Goal: Task Accomplishment & Management: Use online tool/utility

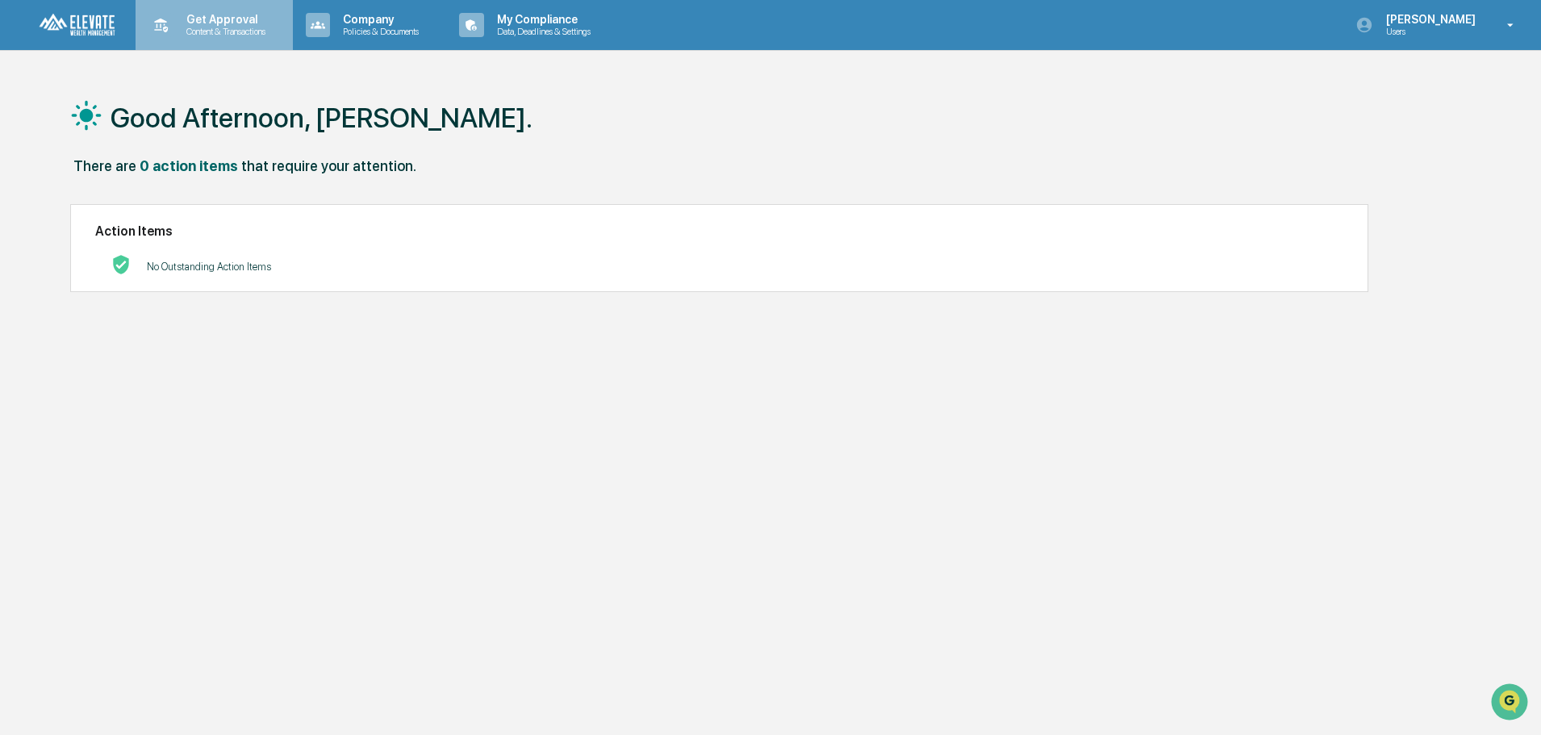
click at [233, 31] on p "Content & Transactions" at bounding box center [223, 31] width 100 height 11
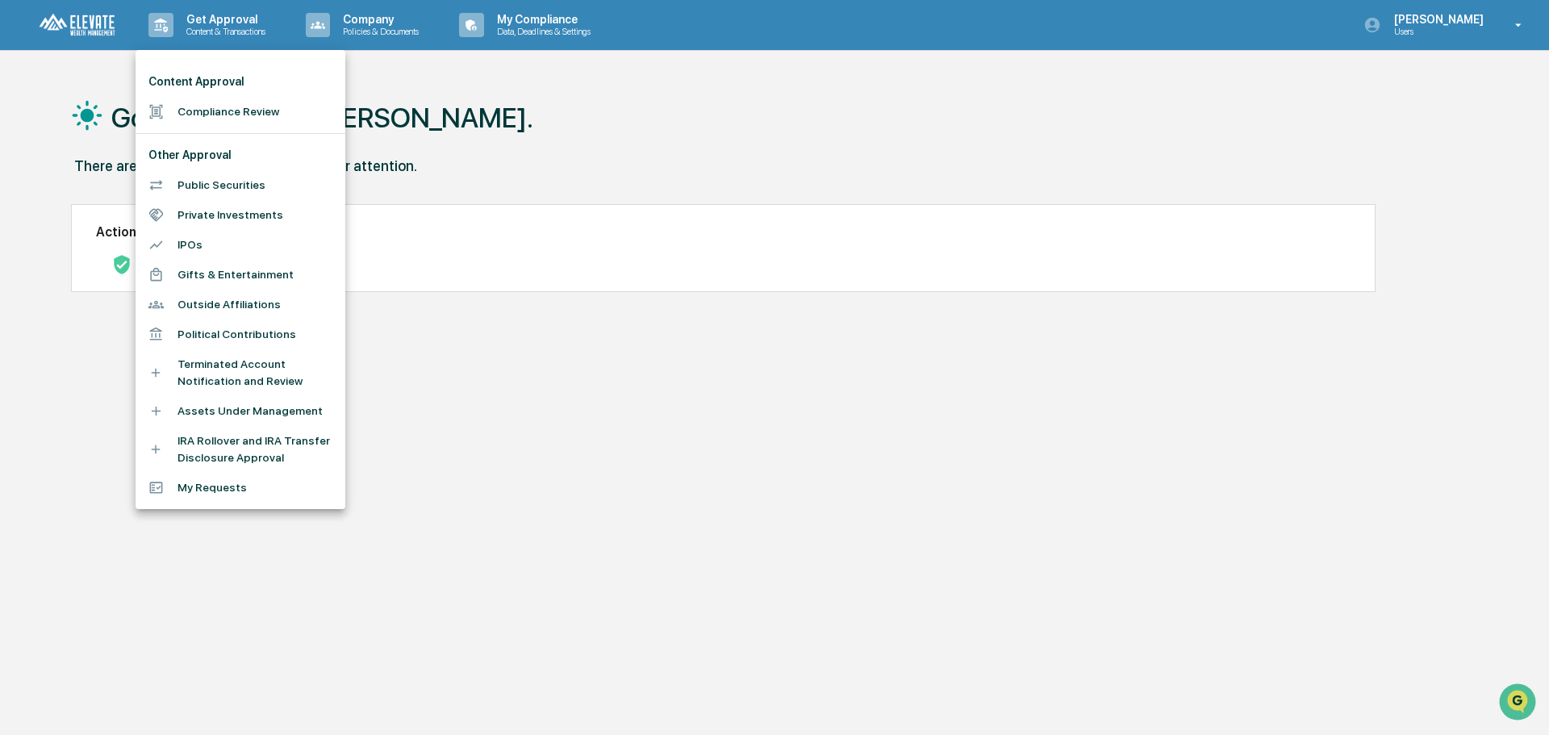
click at [223, 109] on li "Compliance Review" at bounding box center [241, 112] width 210 height 30
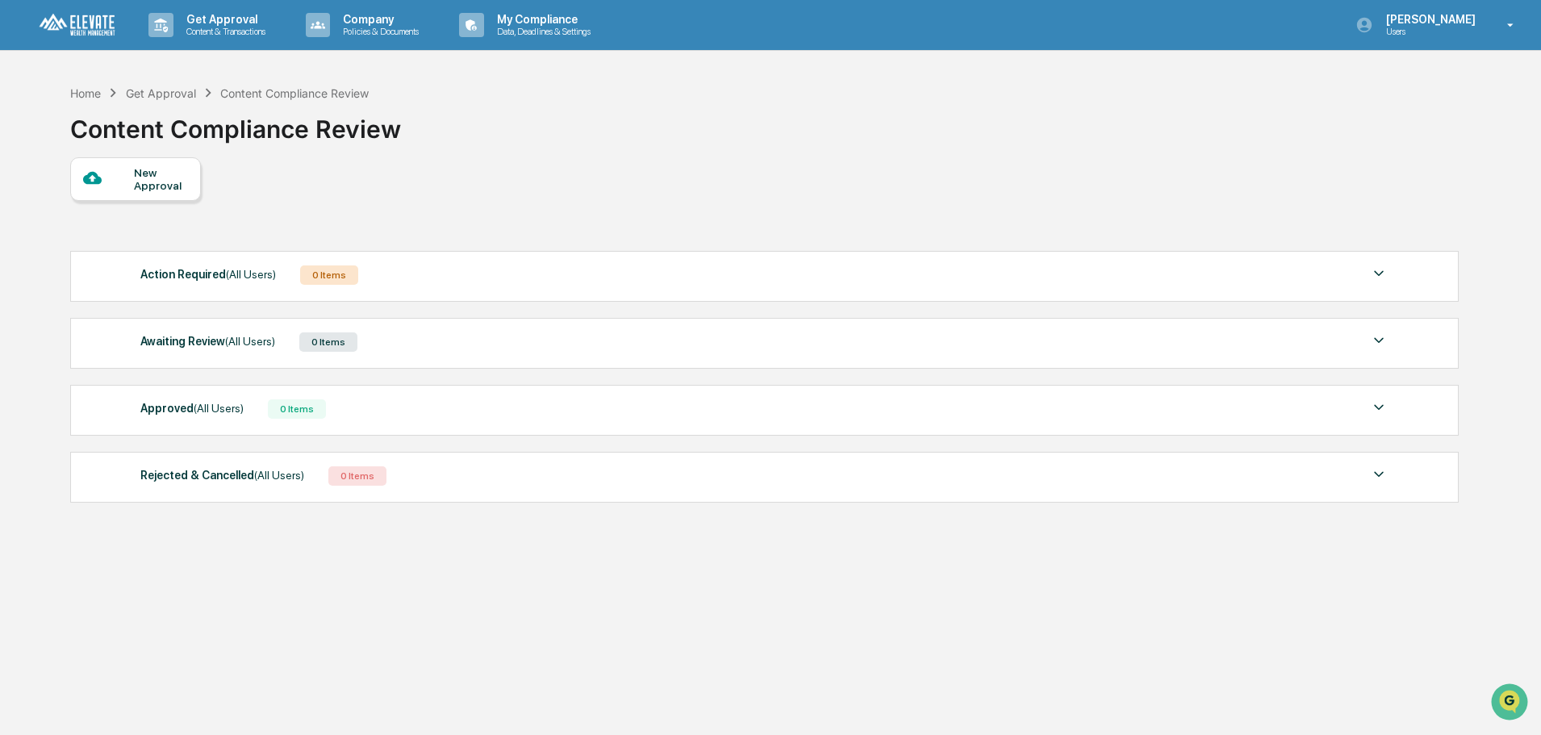
click at [1349, 278] on div "Action Required (All Users) 0 Items" at bounding box center [764, 275] width 1248 height 23
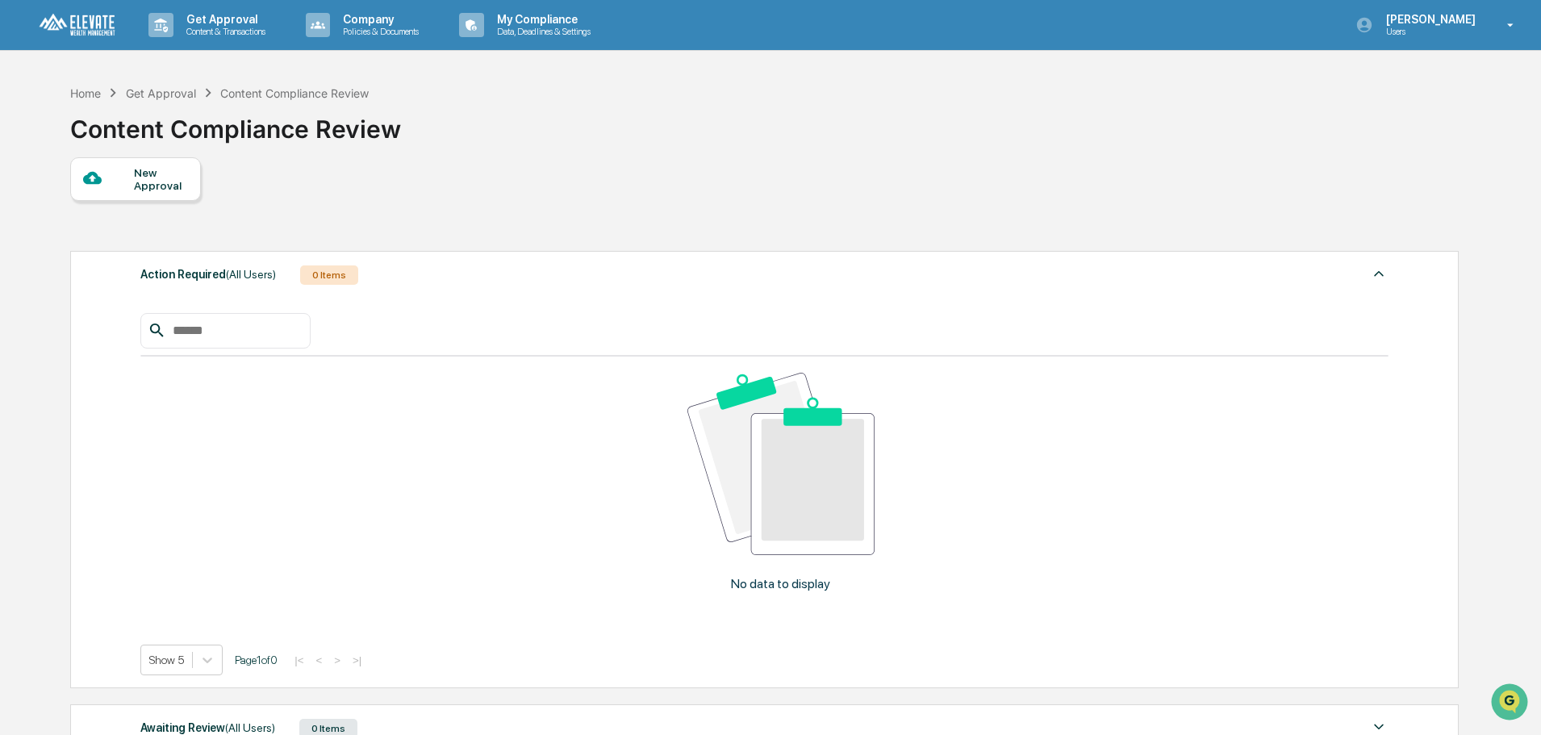
click at [1349, 278] on div "Action Required (All Users) 0 Items" at bounding box center [764, 275] width 1248 height 23
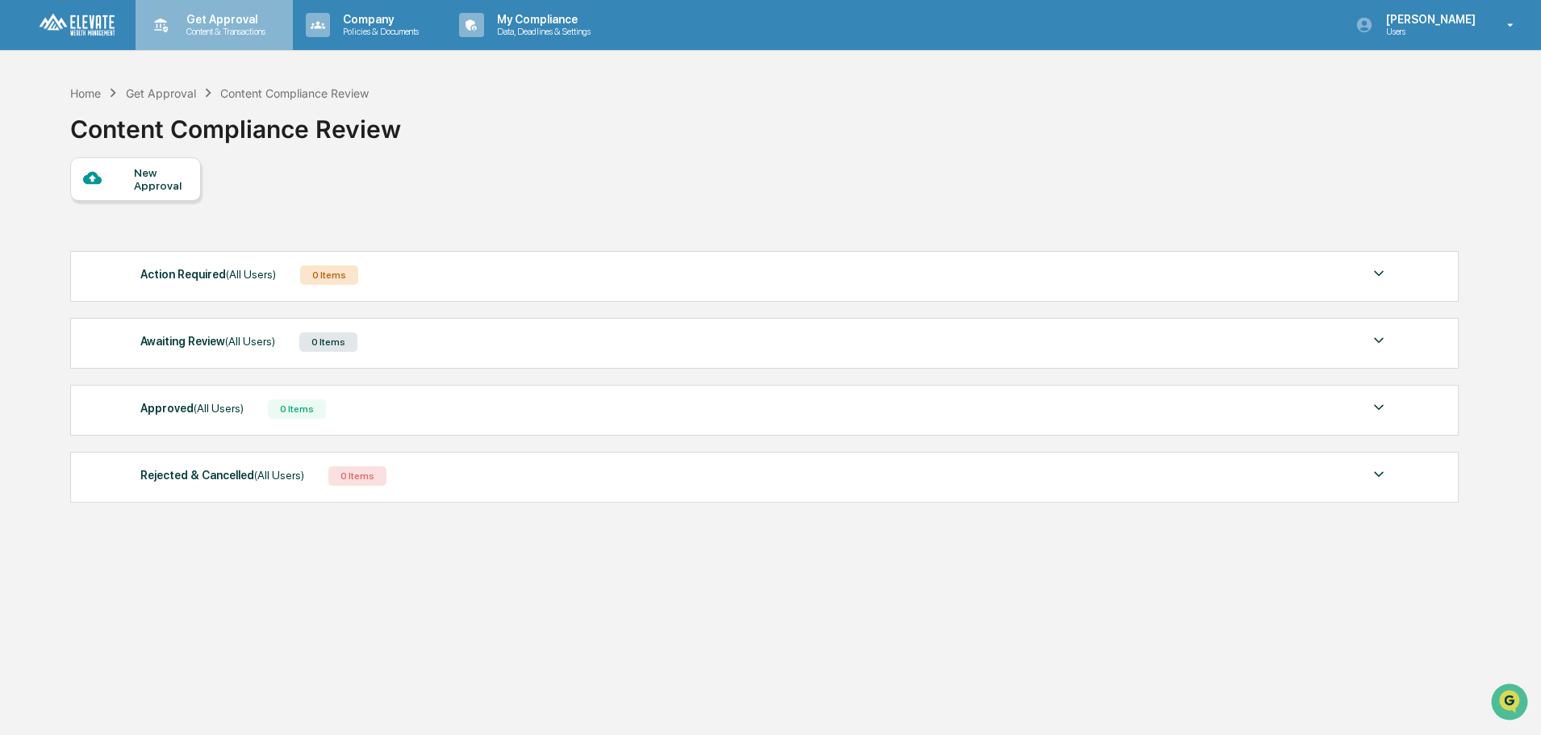
click at [218, 37] on div "Get Approval Content & Transactions" at bounding box center [212, 25] width 141 height 50
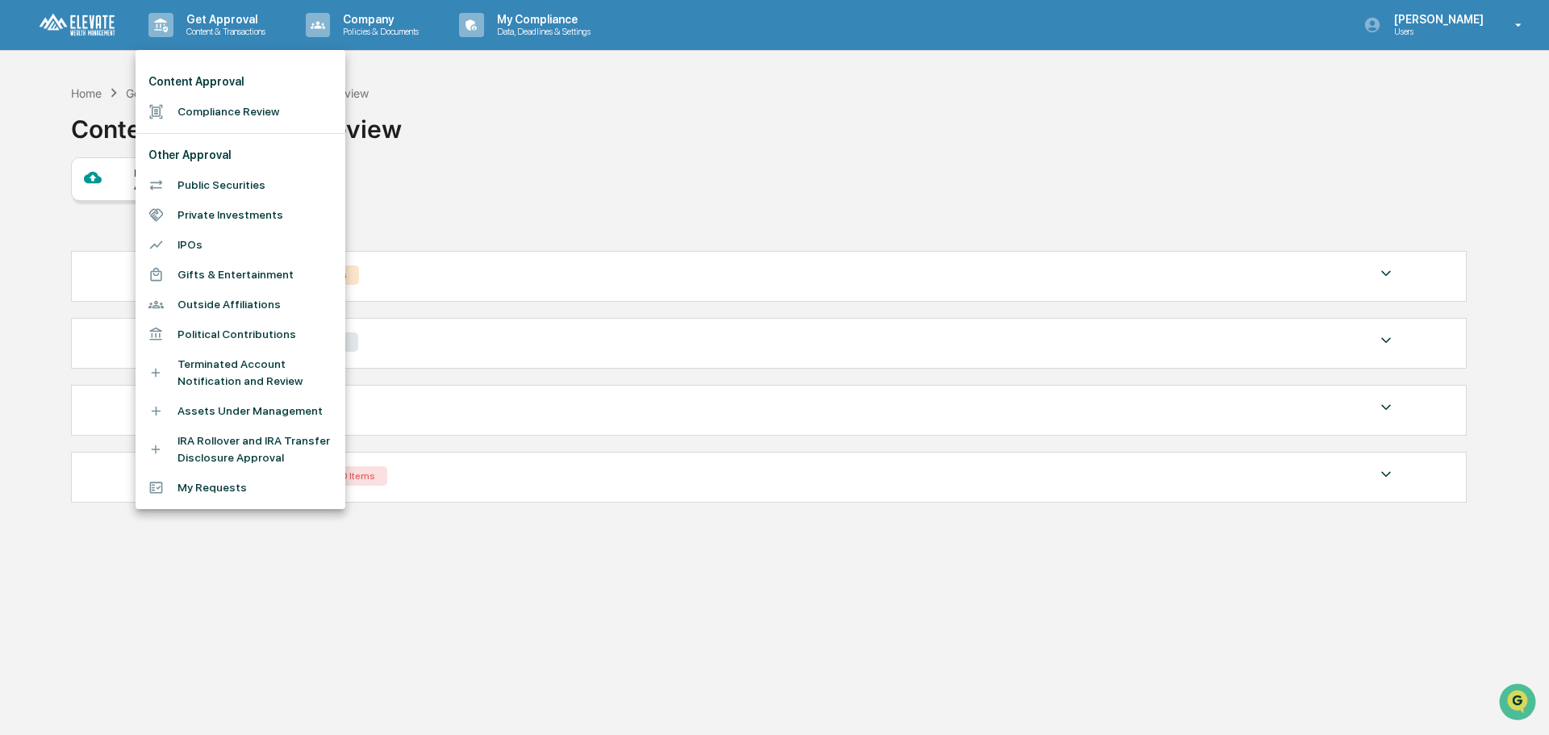
click at [491, 199] on div at bounding box center [774, 367] width 1549 height 735
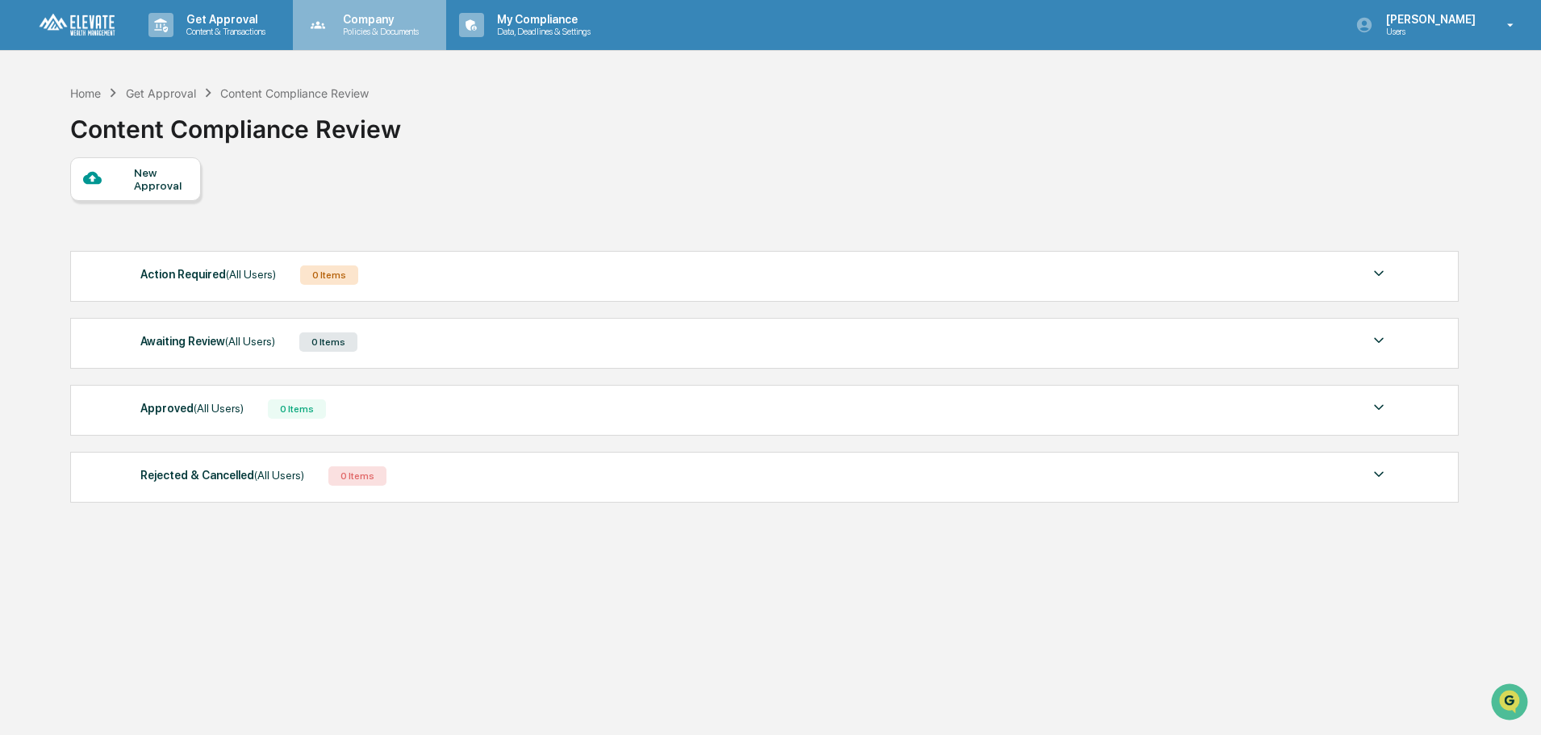
click at [388, 23] on p "Company" at bounding box center [378, 19] width 97 height 13
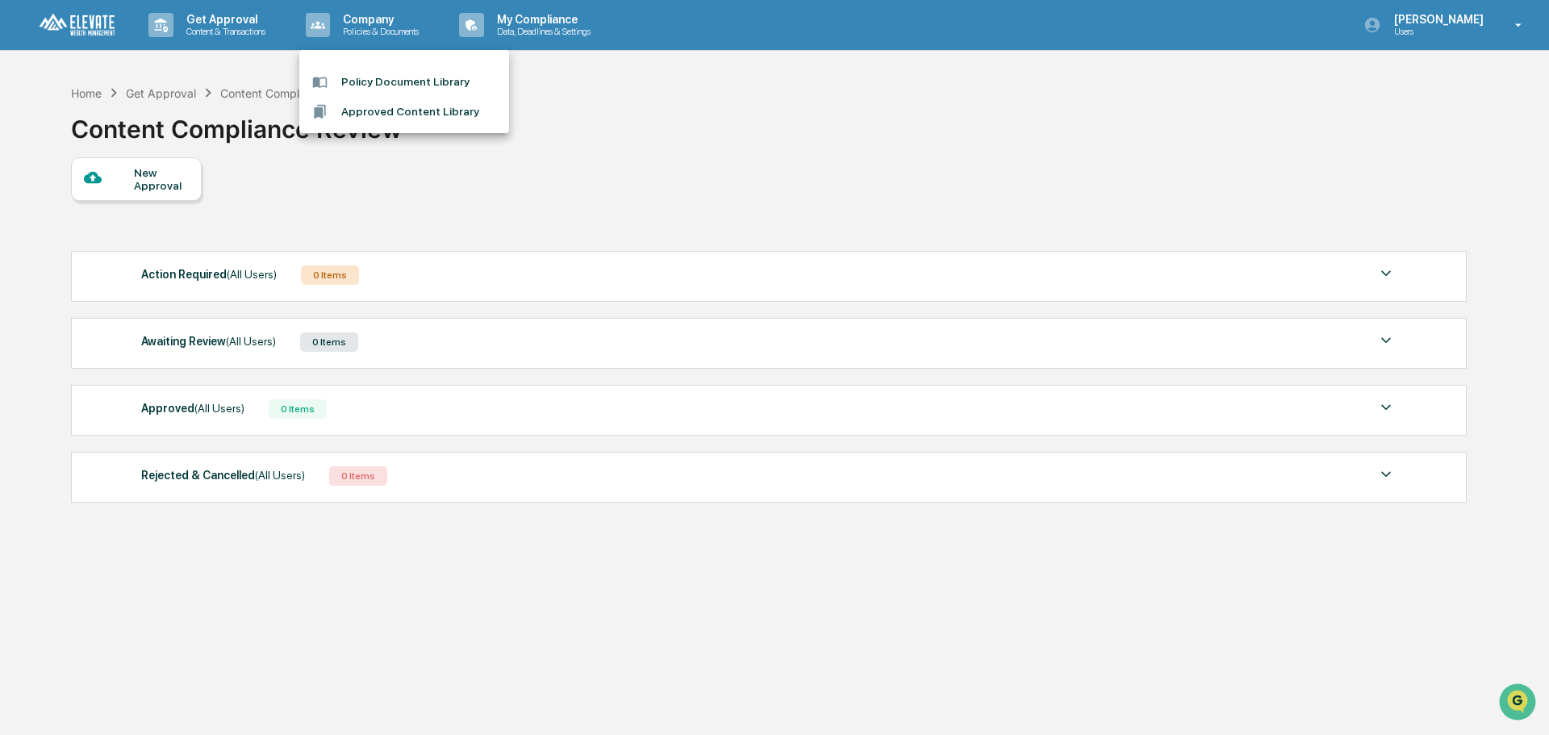
click at [524, 18] on div at bounding box center [774, 367] width 1549 height 735
click at [524, 18] on p "My Compliance" at bounding box center [541, 19] width 115 height 13
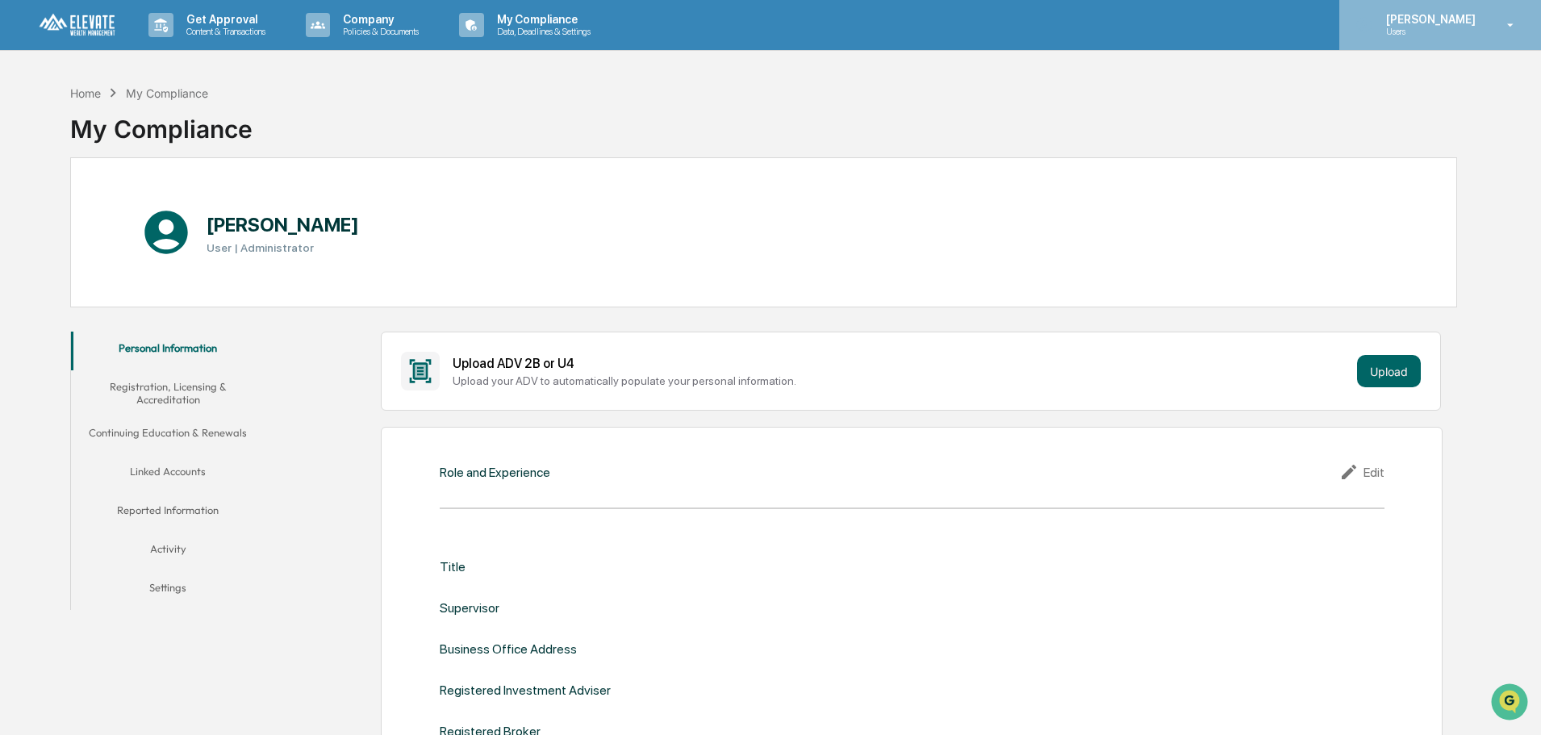
click at [1435, 29] on p "Users" at bounding box center [1428, 31] width 111 height 11
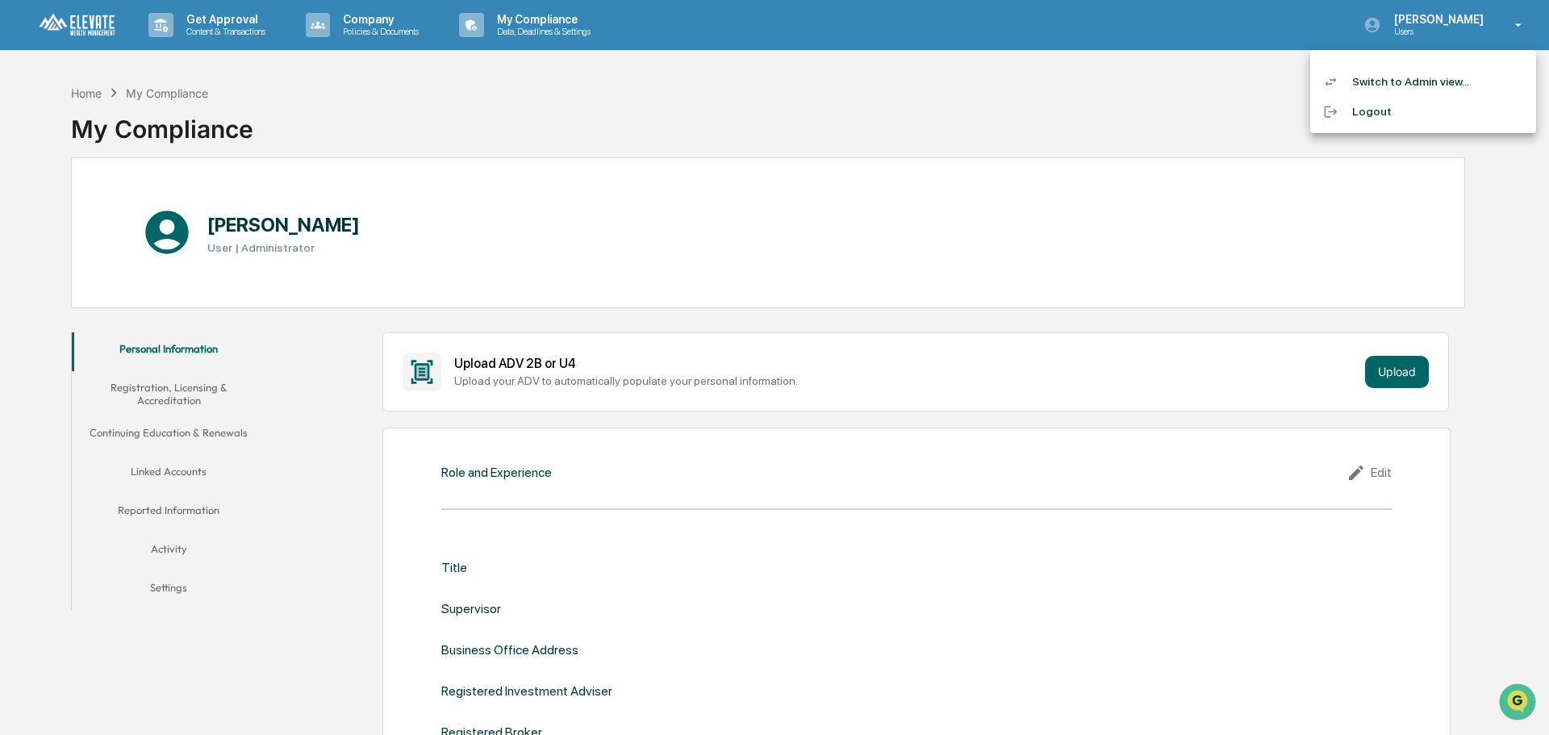
click at [1414, 86] on li "Switch to Admin view..." at bounding box center [1423, 82] width 226 height 30
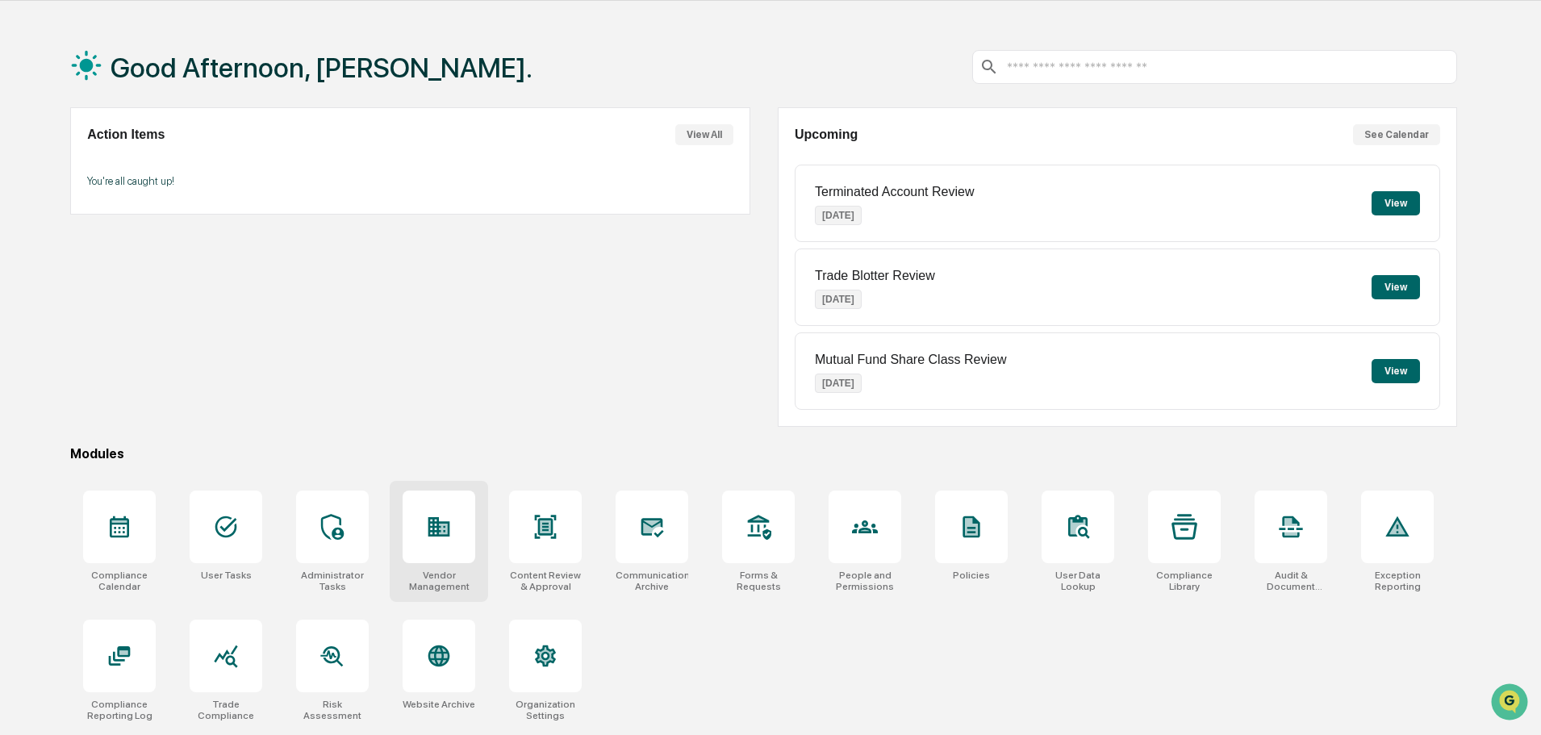
scroll to position [77, 0]
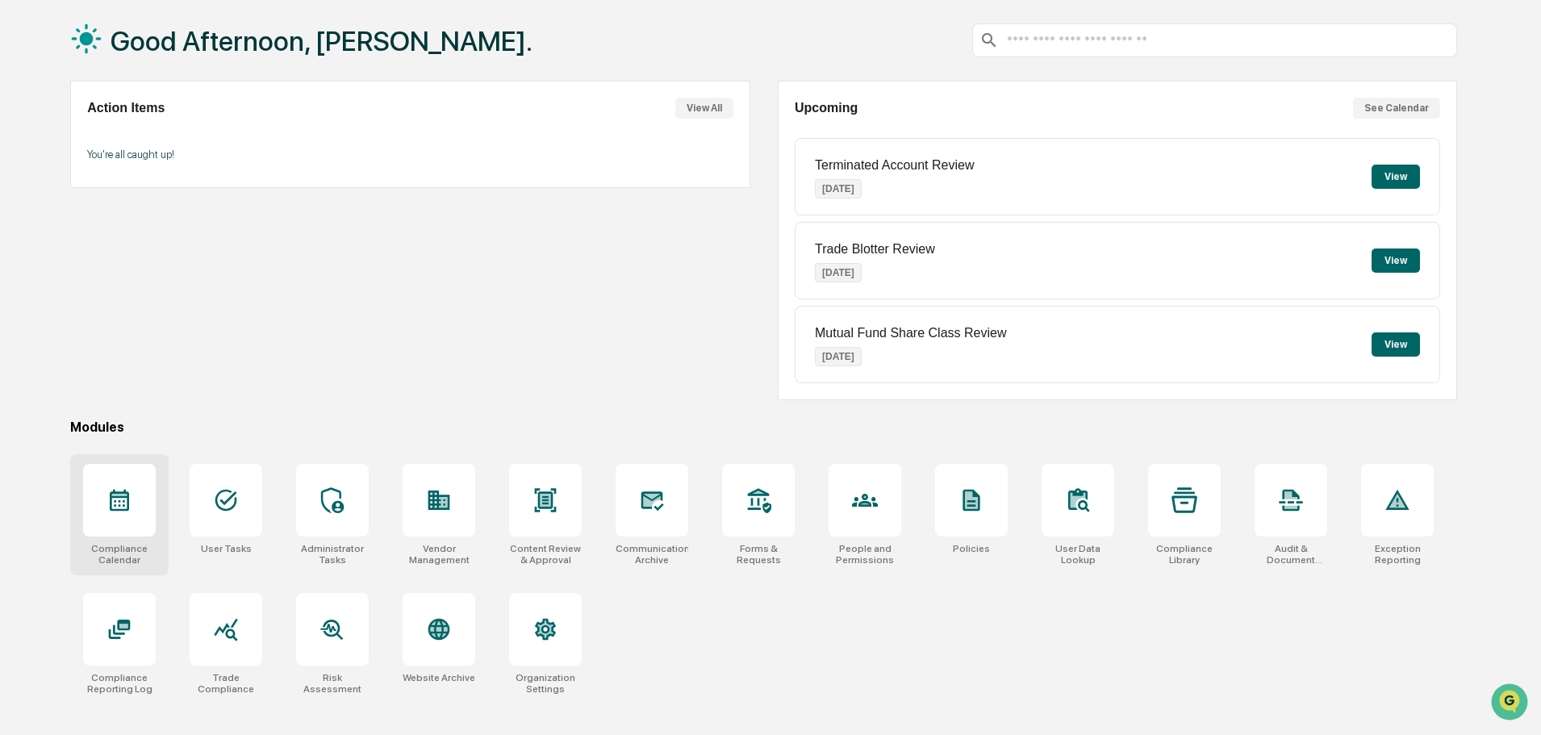
click at [75, 488] on div "Compliance Calendar" at bounding box center [119, 514] width 98 height 121
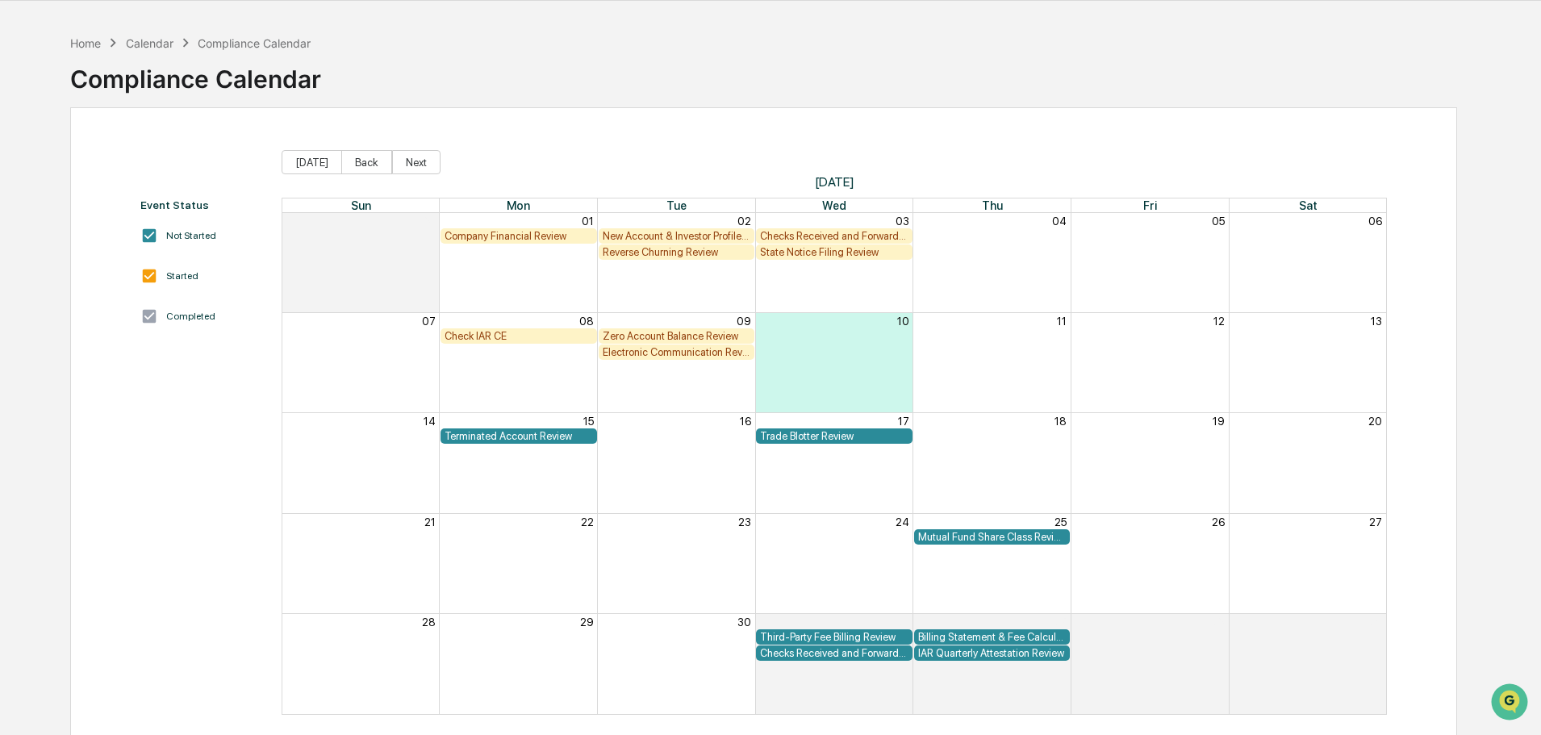
scroll to position [77, 0]
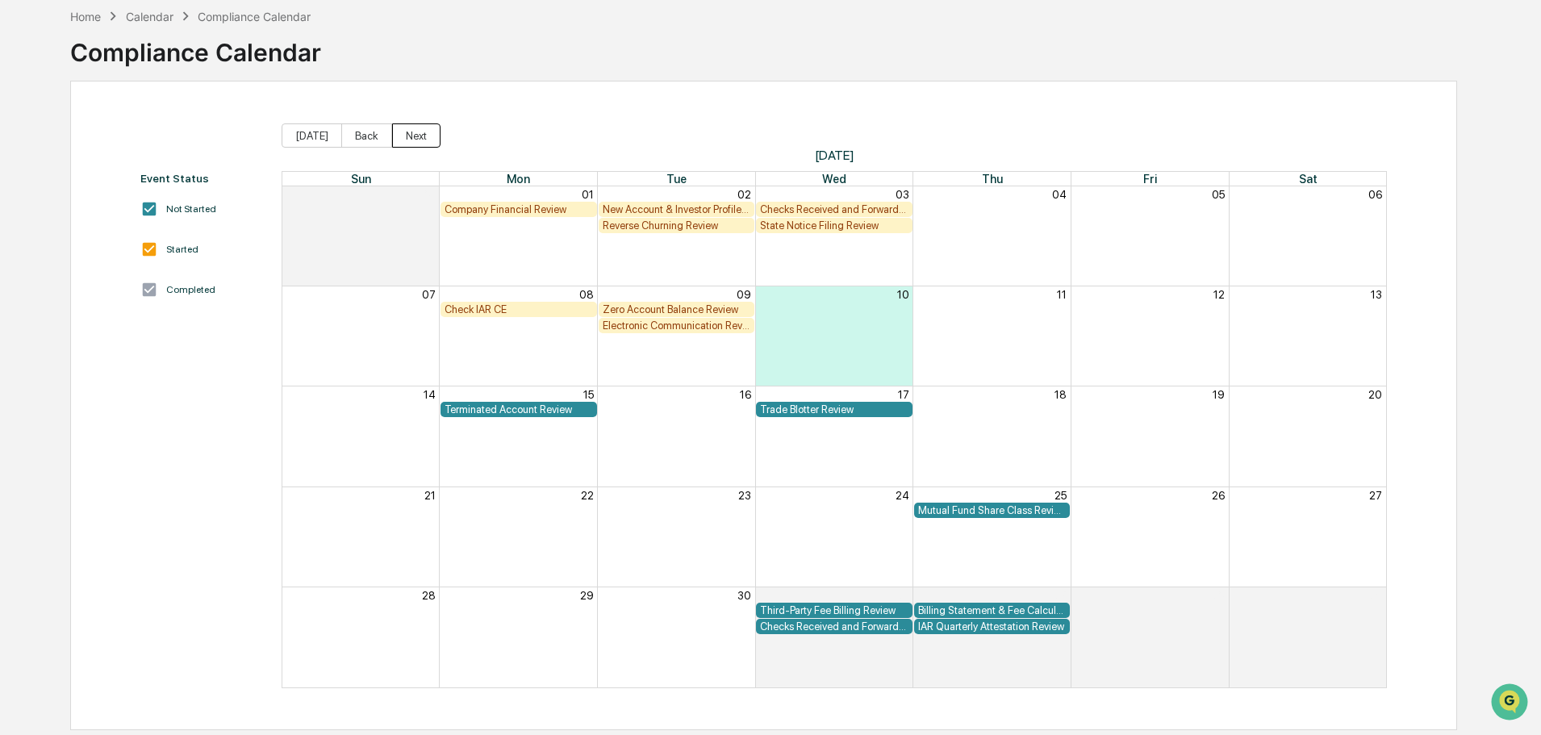
click at [407, 140] on button "Next" at bounding box center [416, 135] width 48 height 24
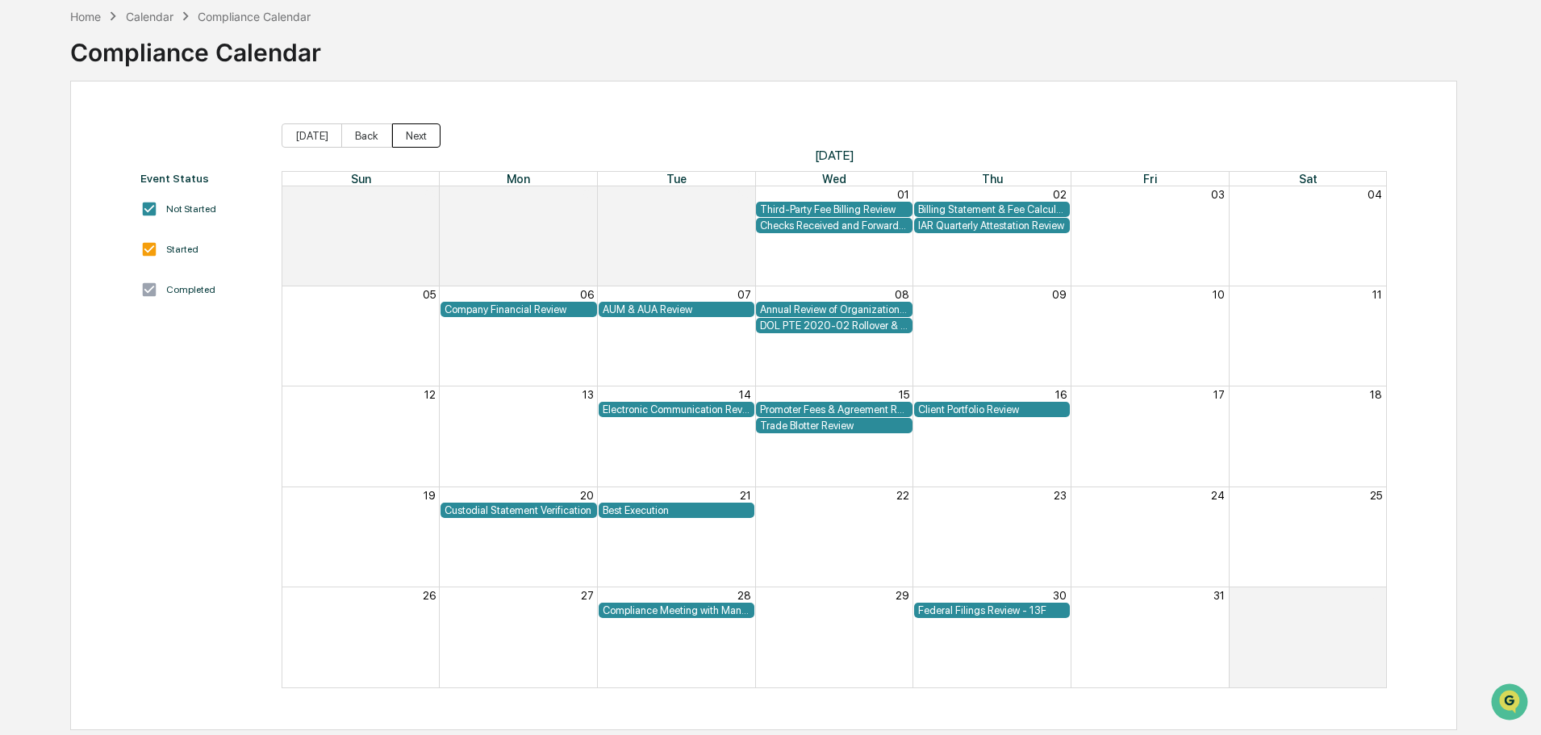
click at [411, 136] on button "Next" at bounding box center [416, 135] width 48 height 24
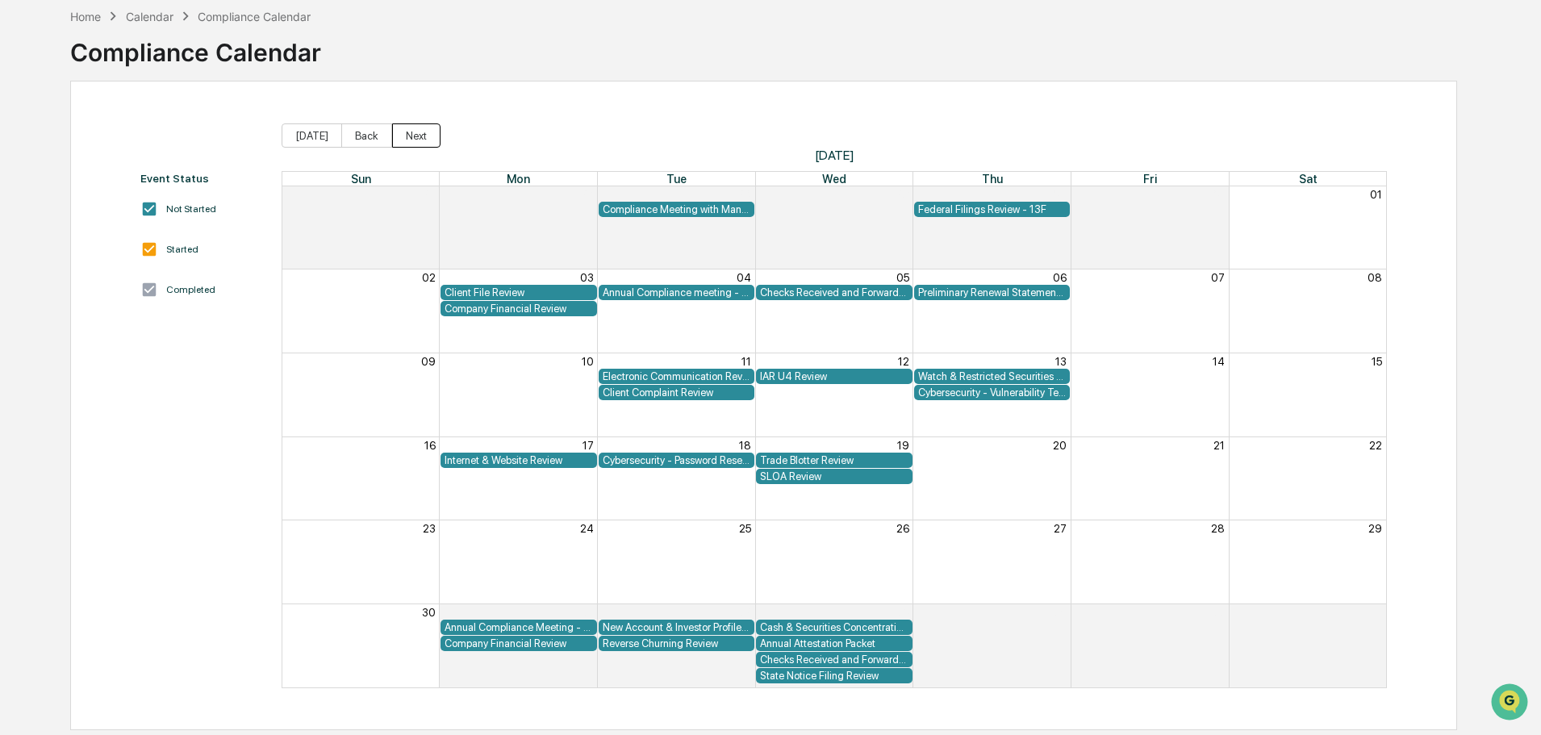
click at [411, 136] on button "Next" at bounding box center [416, 135] width 48 height 24
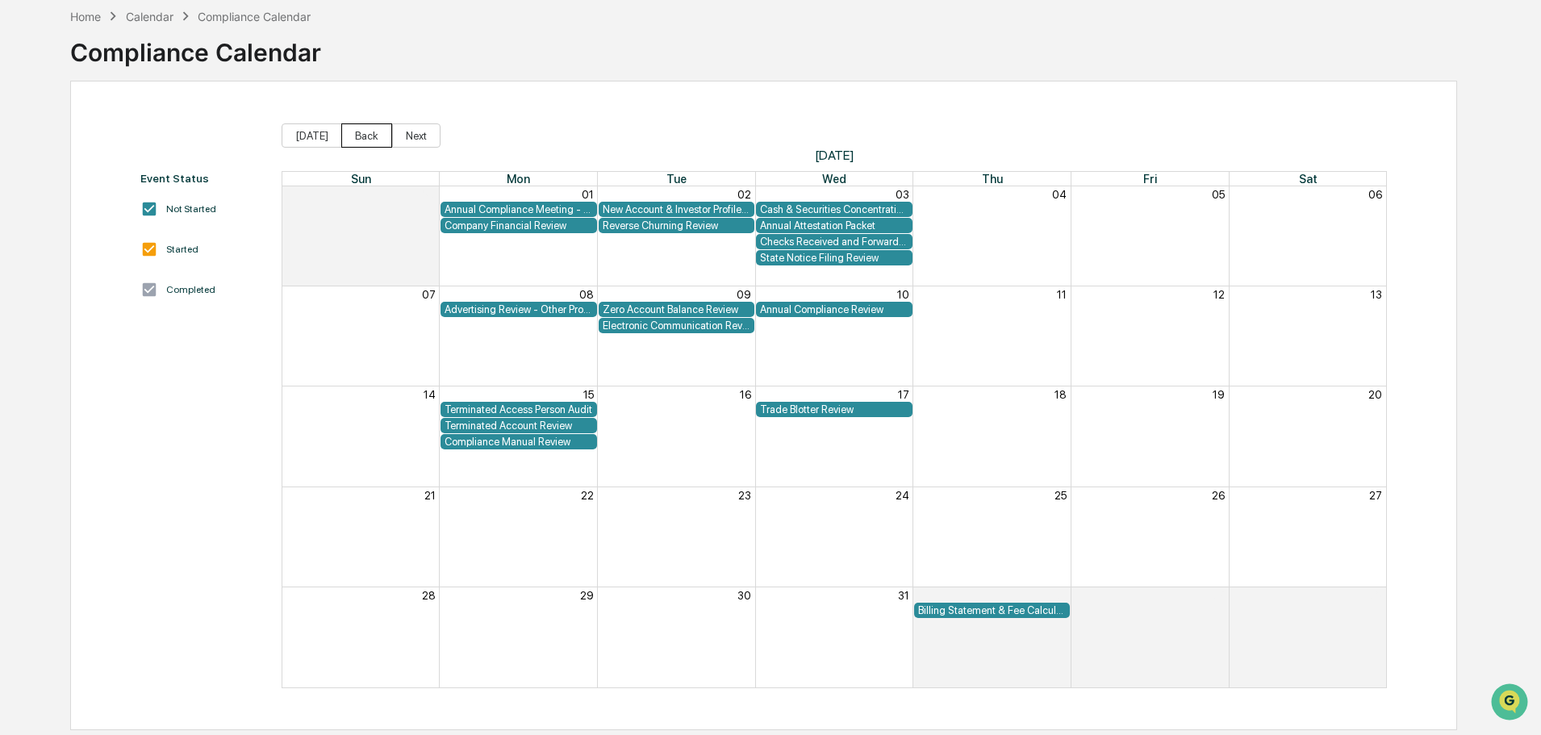
click at [367, 136] on button "Back" at bounding box center [366, 135] width 51 height 24
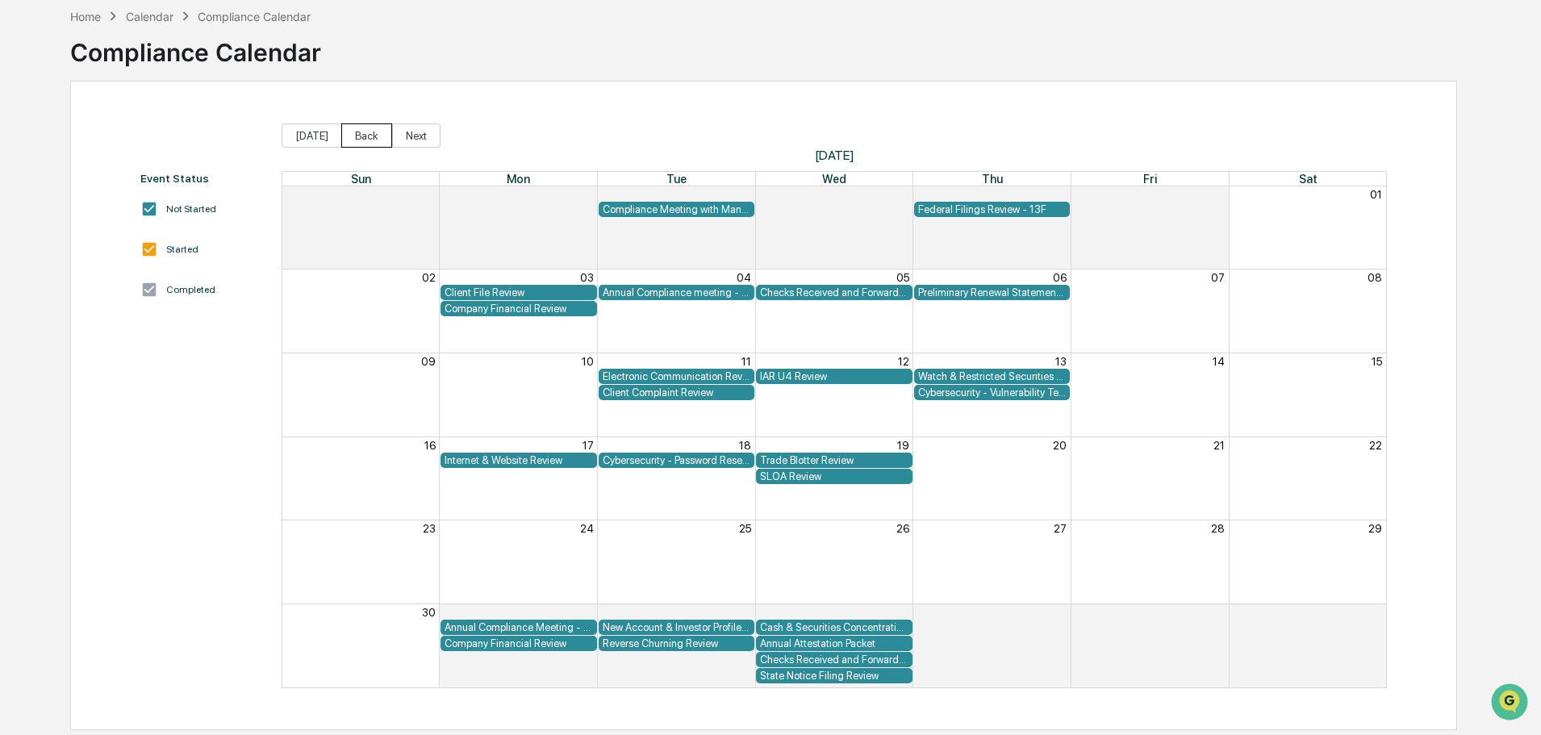
click at [367, 136] on button "Back" at bounding box center [366, 135] width 51 height 24
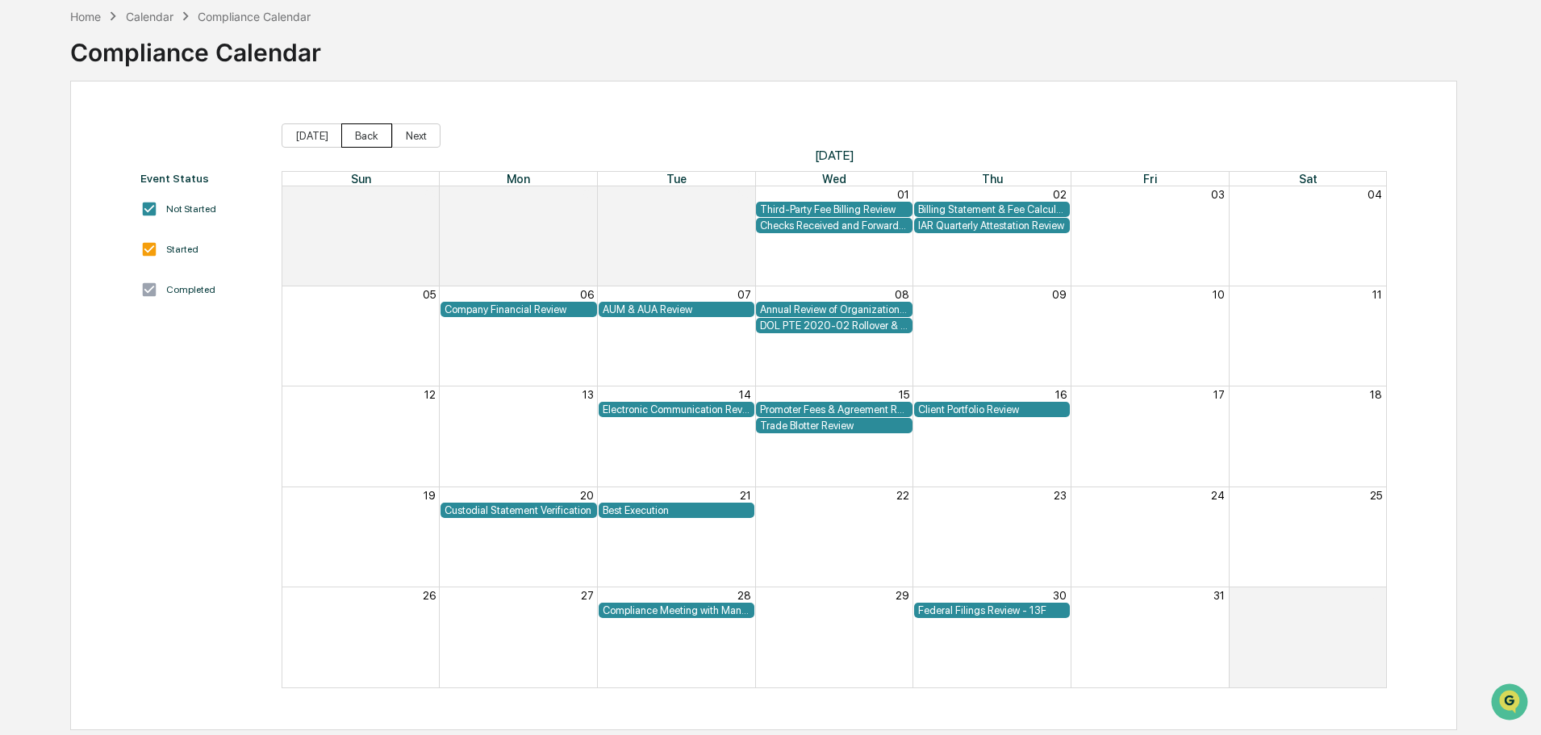
click at [367, 136] on button "Back" at bounding box center [366, 135] width 51 height 24
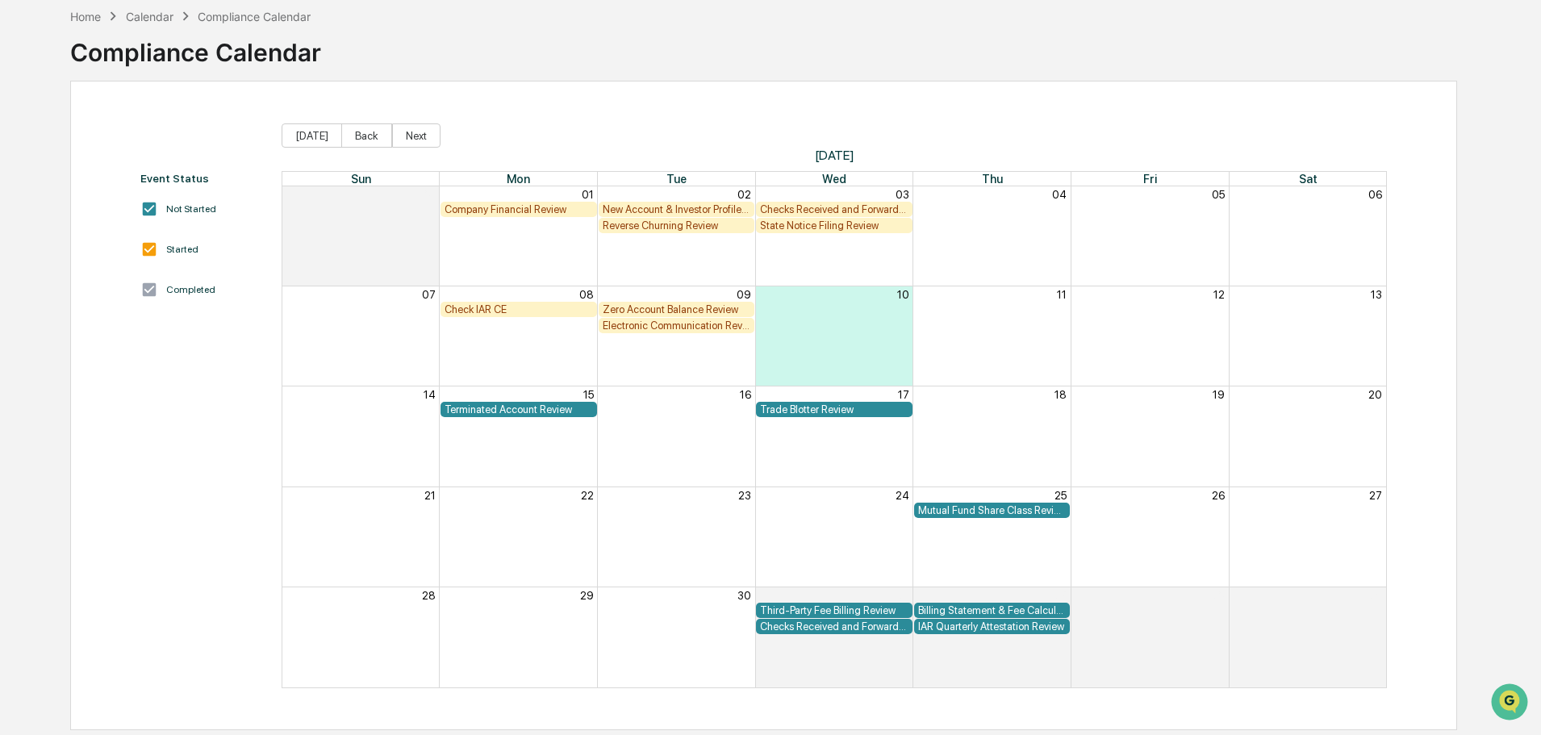
click at [541, 407] on div "Terminated Account Review" at bounding box center [518, 409] width 148 height 12
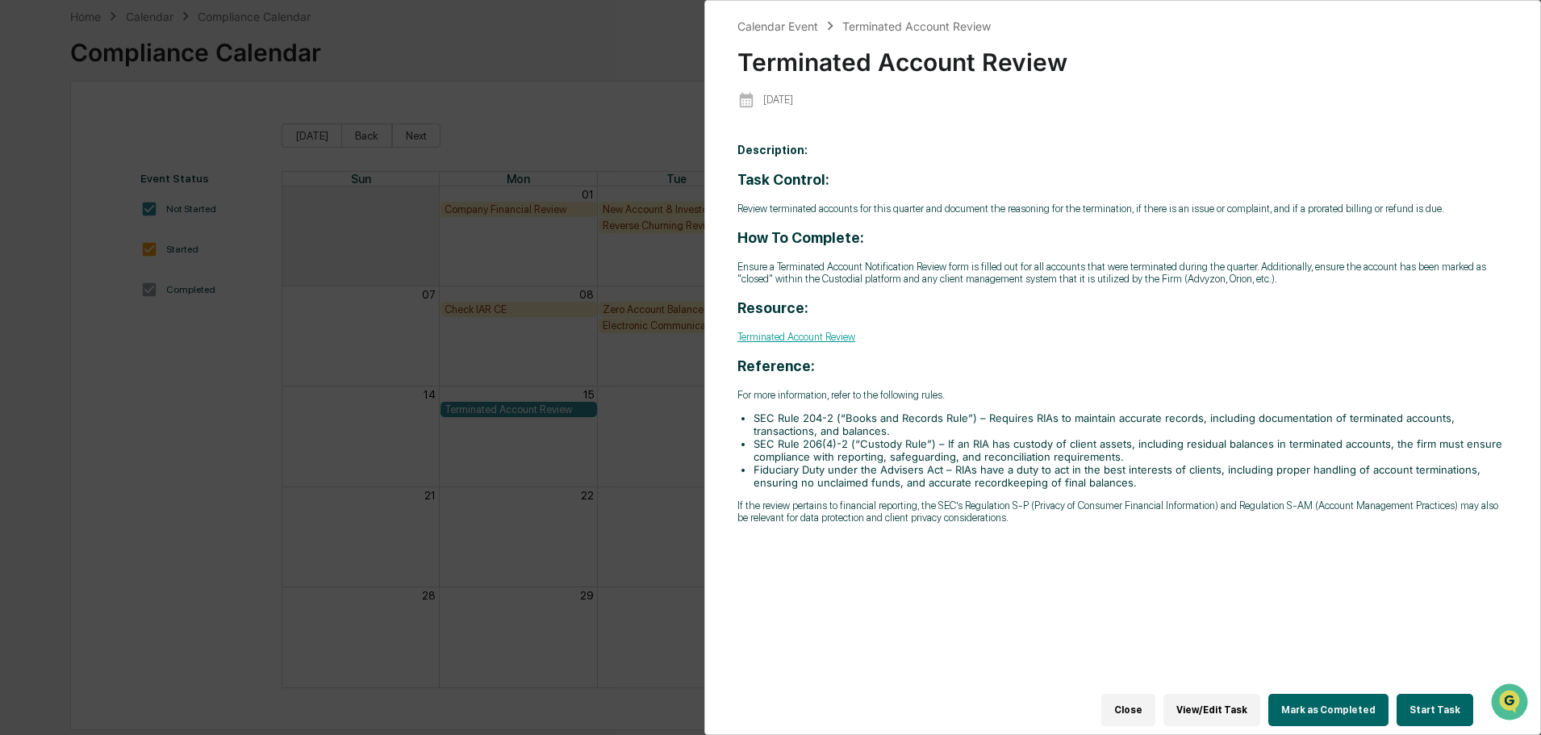
click at [1212, 715] on button "View/Edit Task" at bounding box center [1211, 710] width 97 height 32
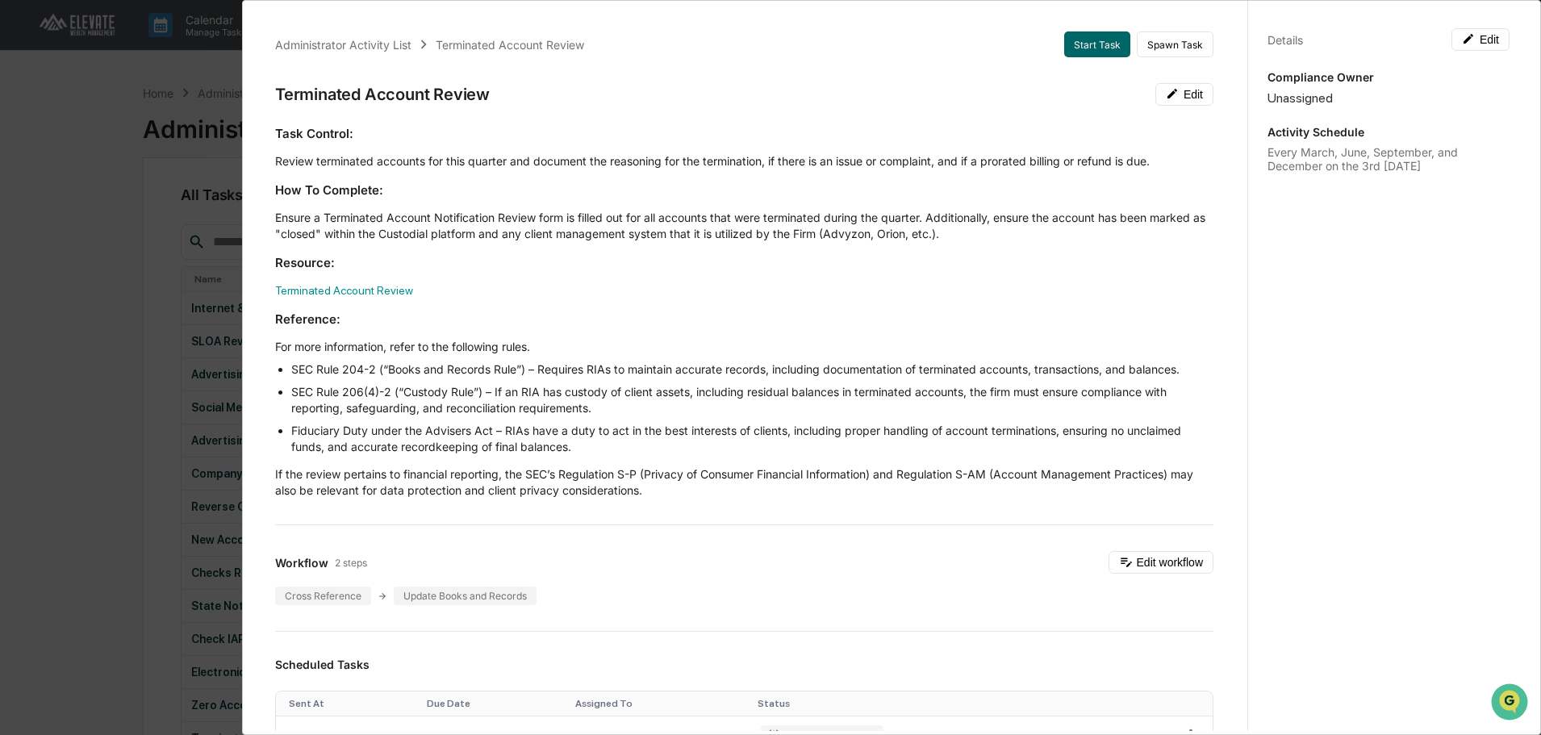
click at [163, 198] on div "Administrator Activity List Terminated Account Review Start Task Spawn Task Ter…" at bounding box center [770, 367] width 1541 height 735
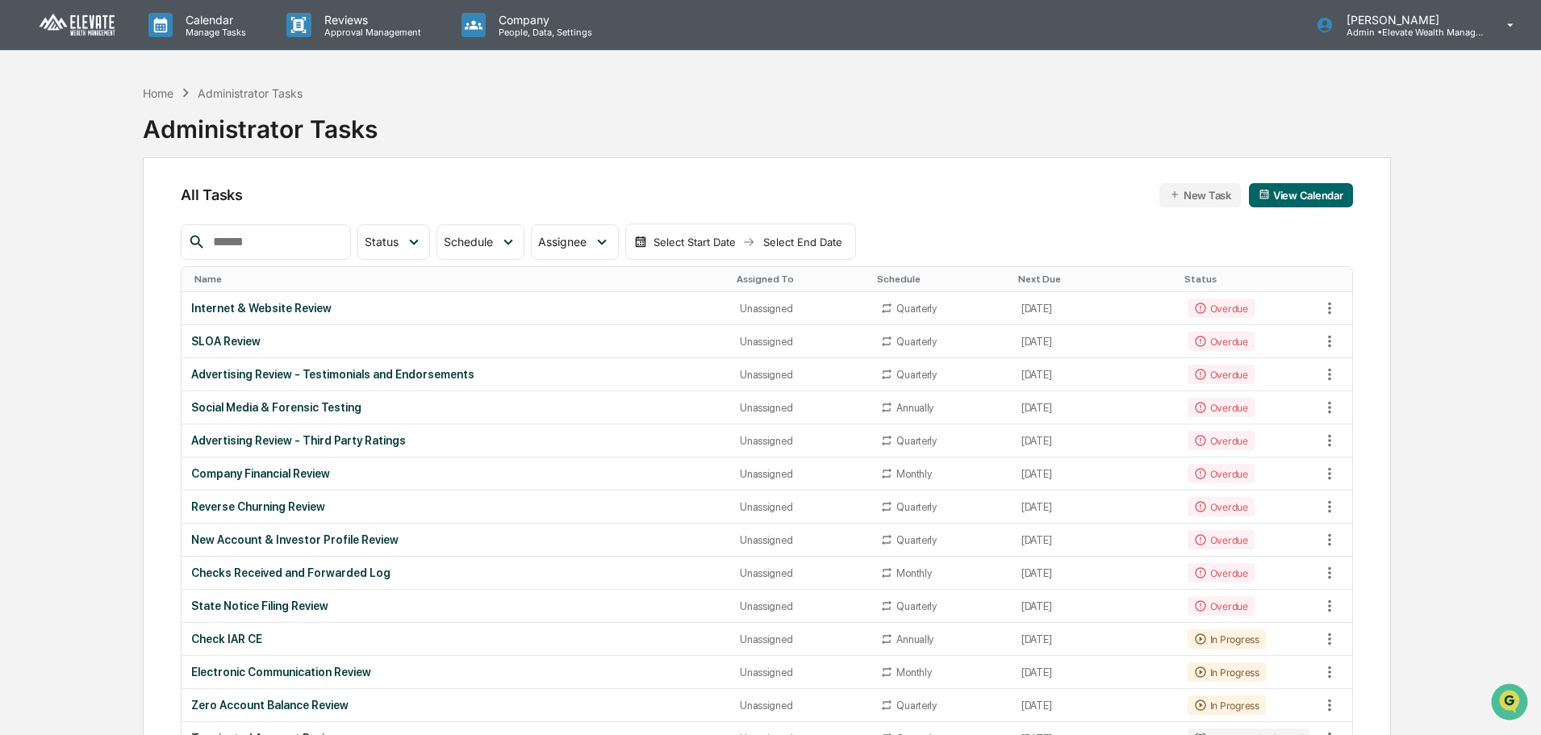
click at [82, 29] on img at bounding box center [77, 25] width 77 height 25
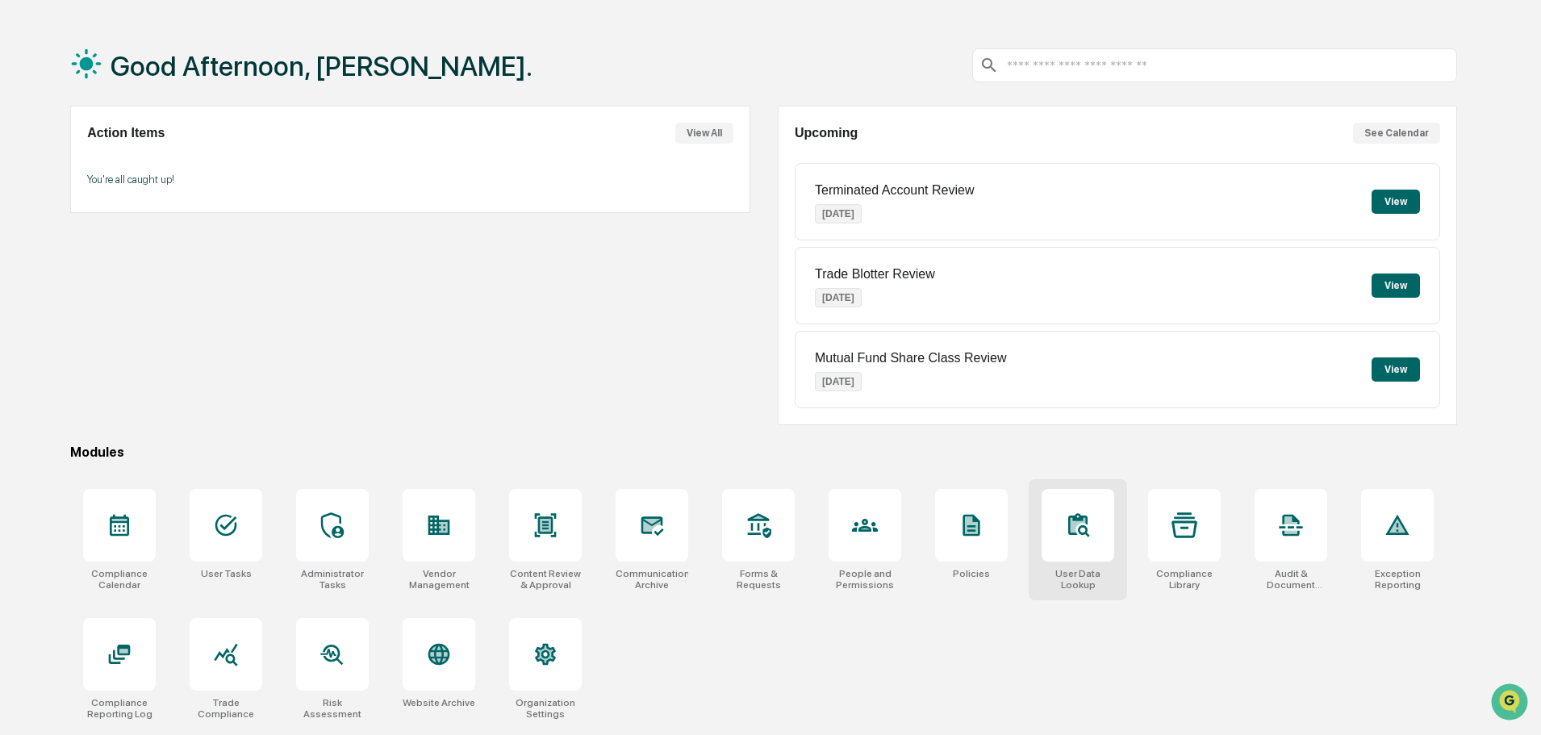
scroll to position [77, 0]
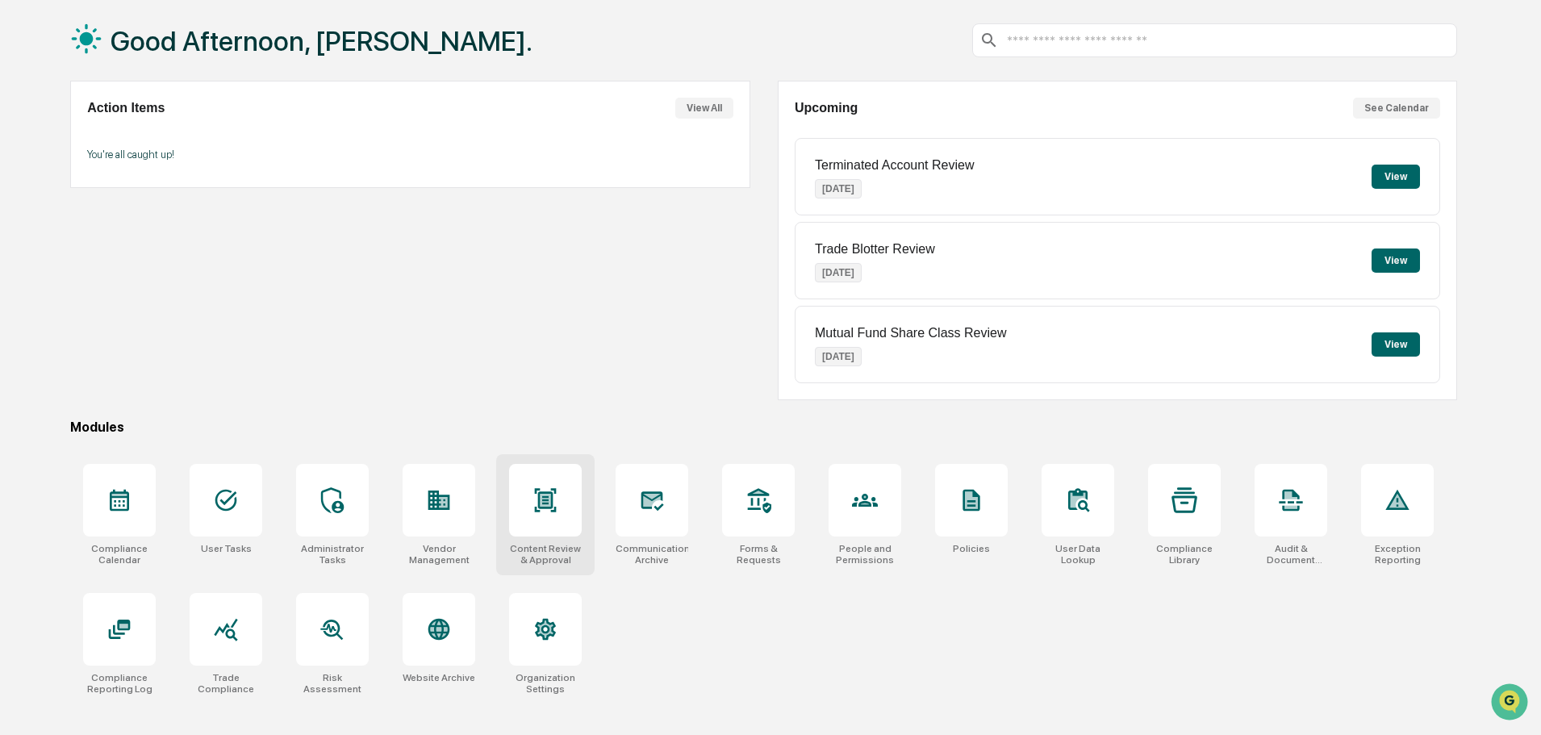
click at [563, 549] on div "Content Review & Approval" at bounding box center [545, 554] width 73 height 23
